Goal: Task Accomplishment & Management: Use online tool/utility

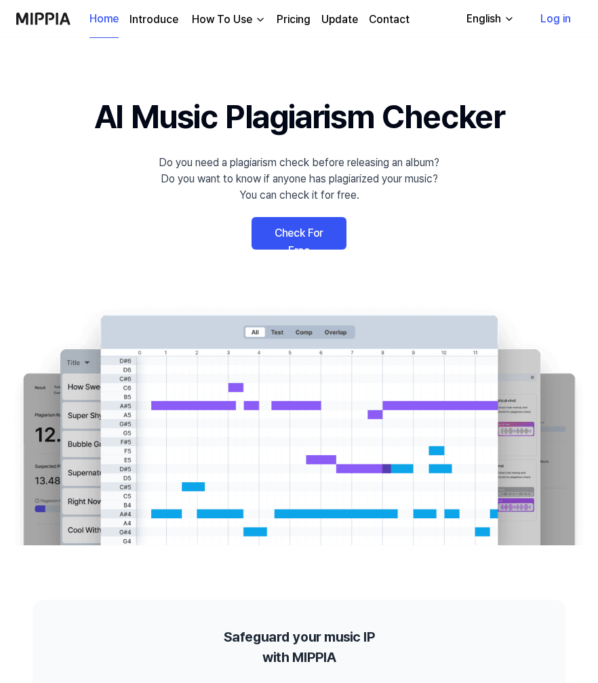
click at [286, 233] on link "Check For Free" at bounding box center [299, 233] width 95 height 33
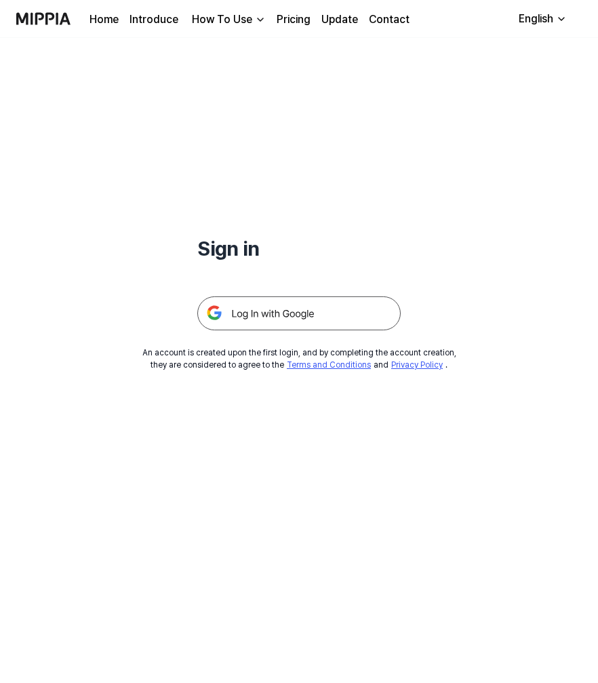
click at [213, 22] on div "How To Use" at bounding box center [222, 20] width 66 height 16
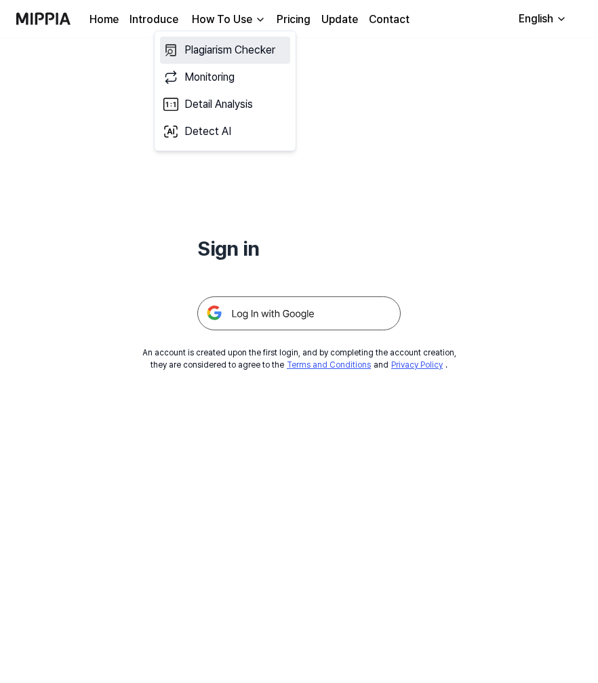
click at [212, 45] on link "Plagiarism Checker" at bounding box center [225, 50] width 130 height 27
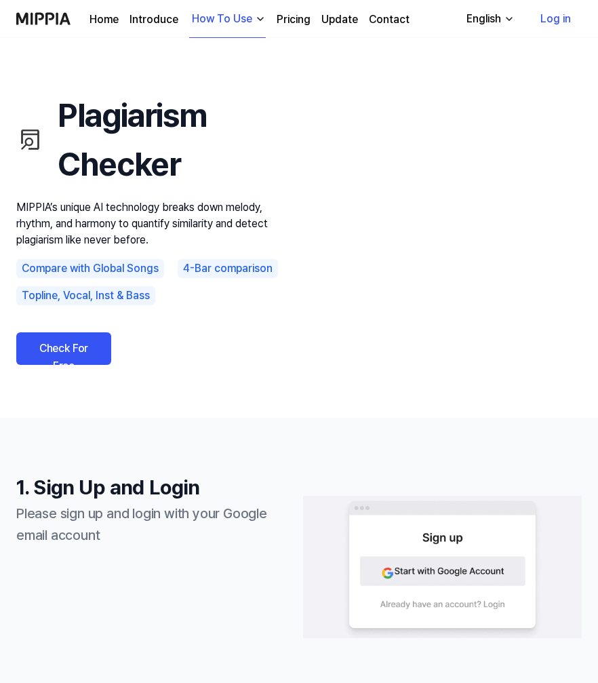
click at [73, 347] on link "Check For Free" at bounding box center [63, 348] width 95 height 33
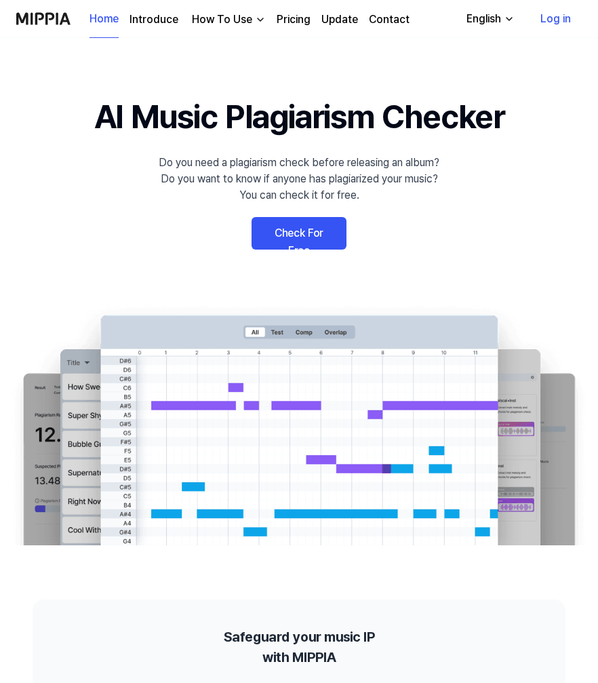
click at [296, 239] on link "Check For Free" at bounding box center [299, 233] width 95 height 33
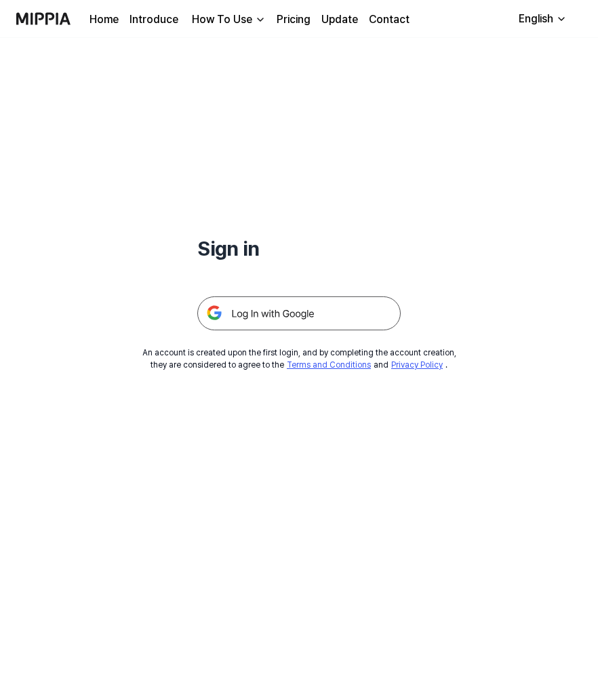
click at [260, 314] on img at bounding box center [299, 313] width 204 height 34
